Goal: Check status: Check status

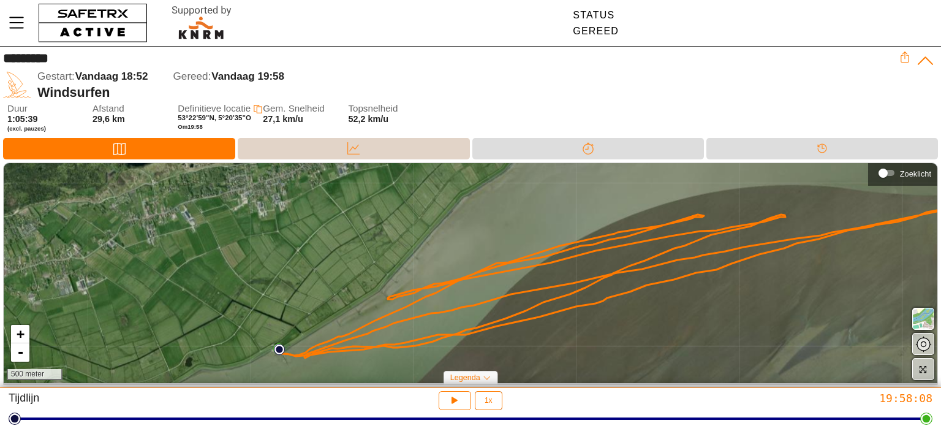
click at [327, 145] on div "Gegevens" at bounding box center [354, 148] width 232 height 21
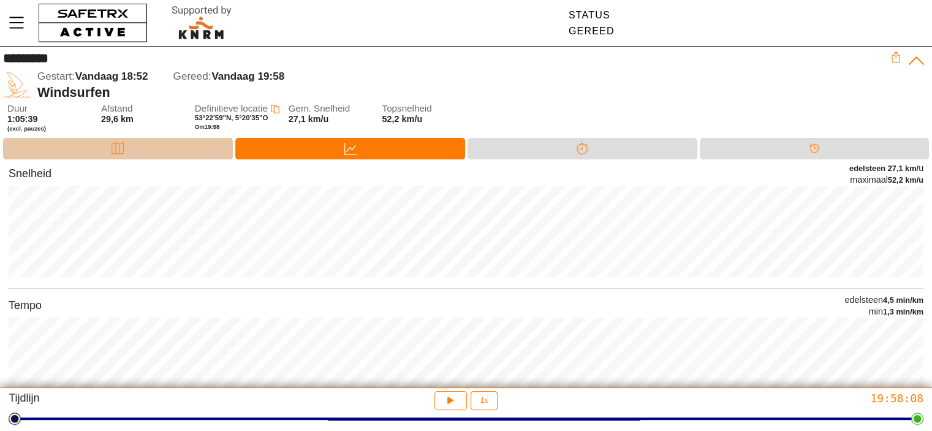
click at [134, 148] on div "Kaart" at bounding box center [118, 148] width 230 height 21
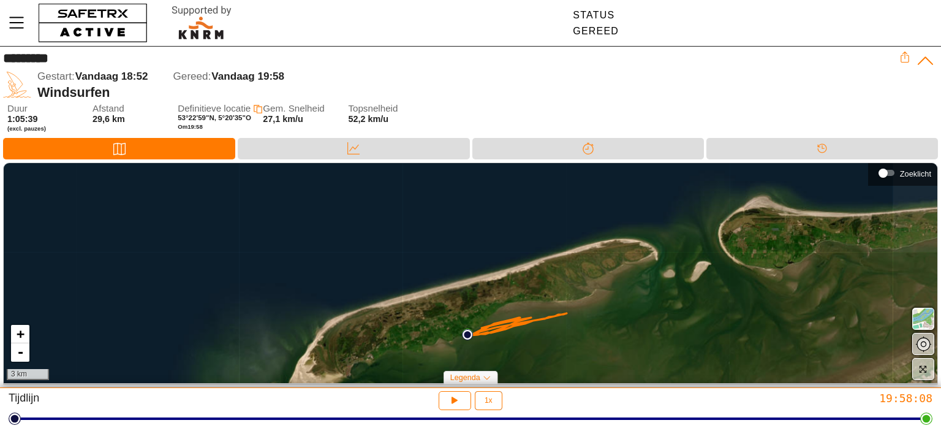
drag, startPoint x: 571, startPoint y: 183, endPoint x: 489, endPoint y: 295, distance: 138.5
click at [489, 295] on div "+ - 3 km" at bounding box center [471, 273] width 934 height 220
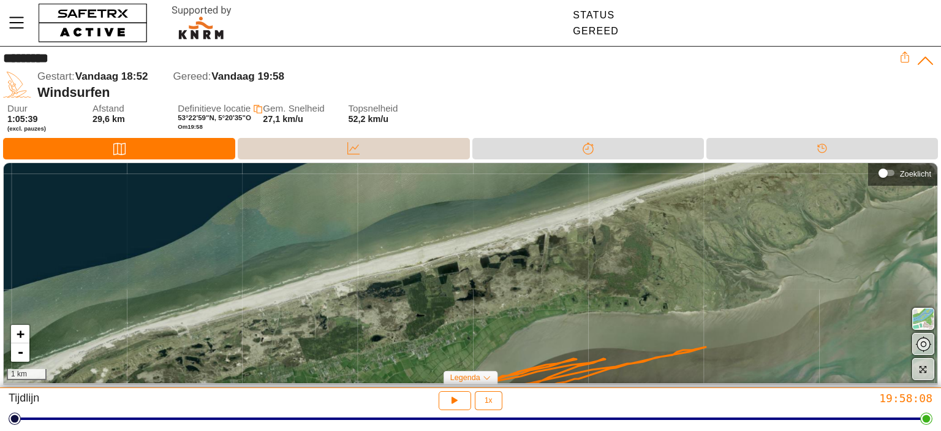
click at [357, 159] on div "Gegevens" at bounding box center [354, 148] width 232 height 21
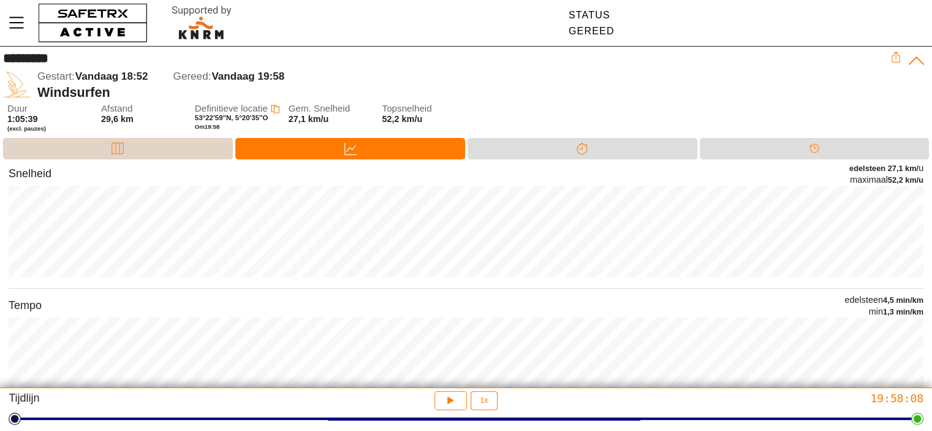
click at [115, 146] on icon at bounding box center [118, 148] width 12 height 12
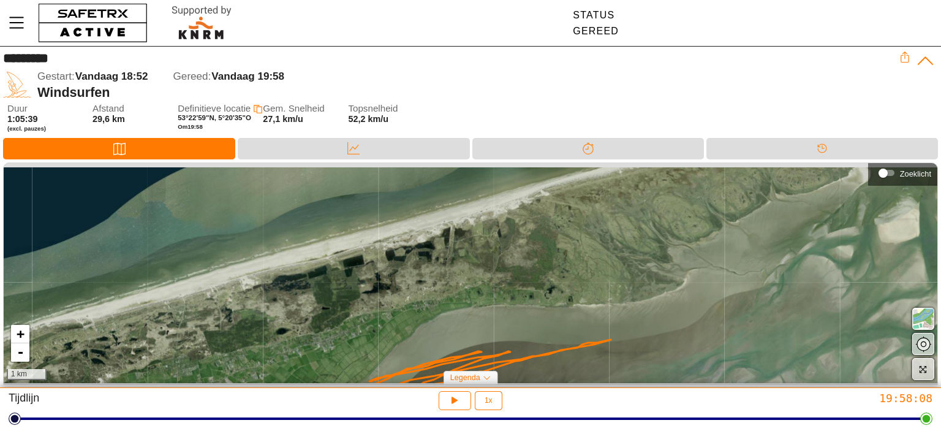
drag, startPoint x: 414, startPoint y: 213, endPoint x: 378, endPoint y: 304, distance: 98.2
click at [378, 304] on div "+ - 1 km" at bounding box center [471, 273] width 934 height 220
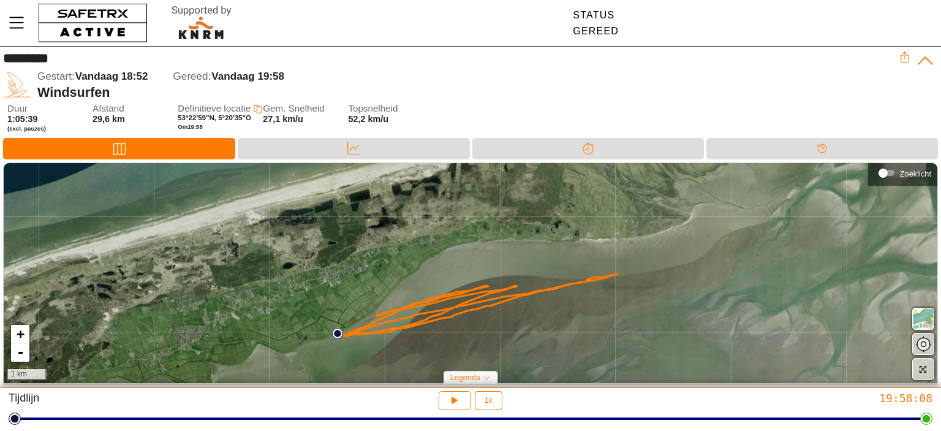
drag, startPoint x: 625, startPoint y: 205, endPoint x: 629, endPoint y: 280, distance: 74.9
click at [629, 280] on div "+ - 1 km" at bounding box center [471, 273] width 934 height 220
click at [363, 142] on div "Gegevens" at bounding box center [353, 148] width 25 height 18
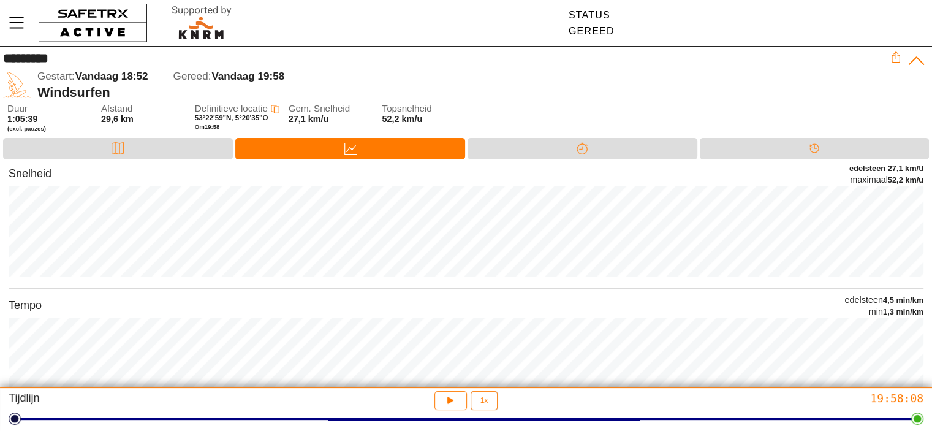
scroll to position [224, 0]
